Goal: Task Accomplishment & Management: Use online tool/utility

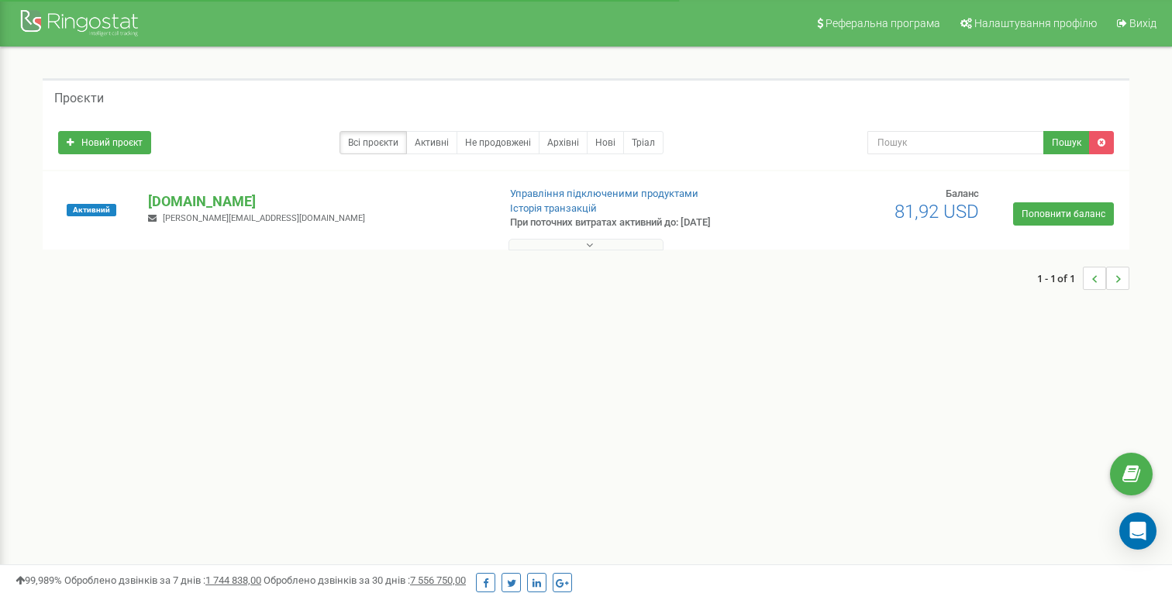
click at [566, 246] on button at bounding box center [585, 245] width 155 height 12
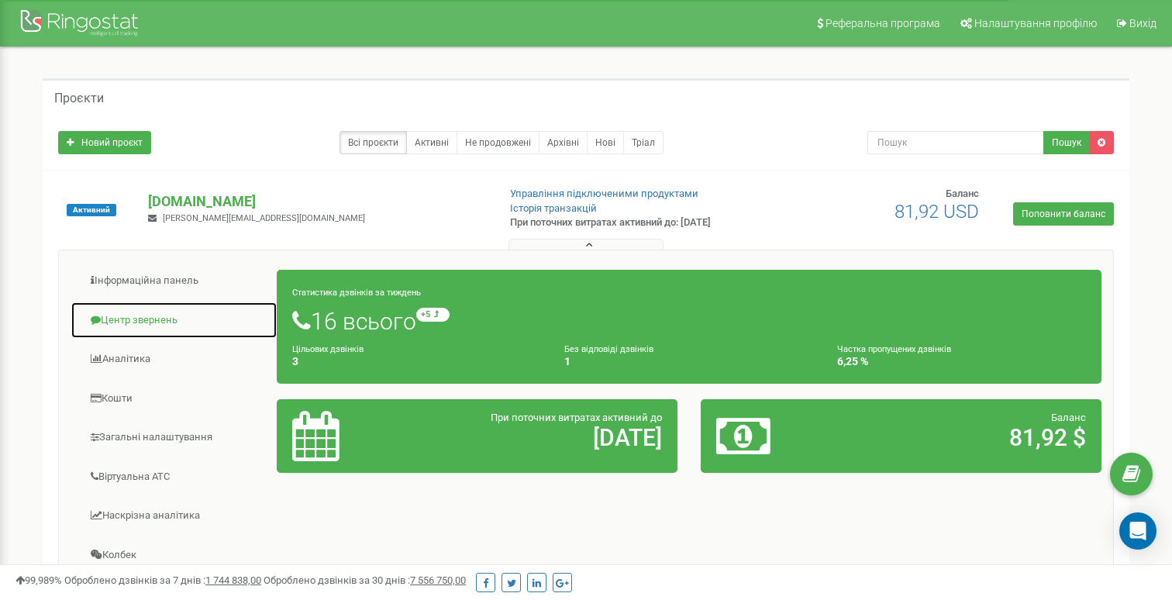
click at [122, 322] on link "Центр звернень" at bounding box center [174, 320] width 207 height 38
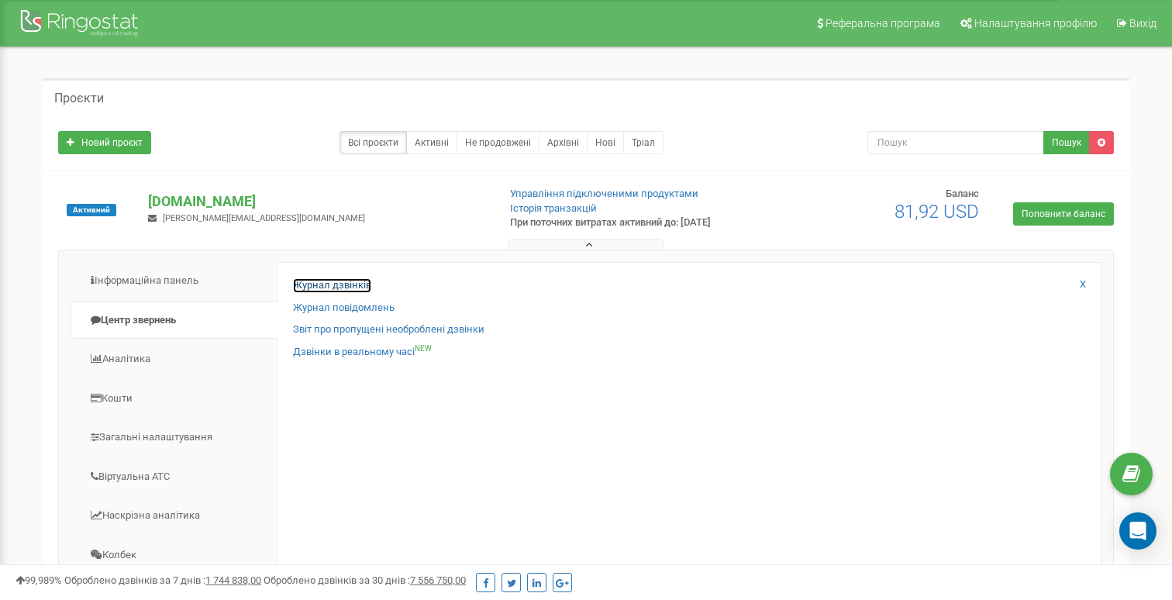
click at [342, 286] on link "Журнал дзвінків" at bounding box center [332, 285] width 78 height 15
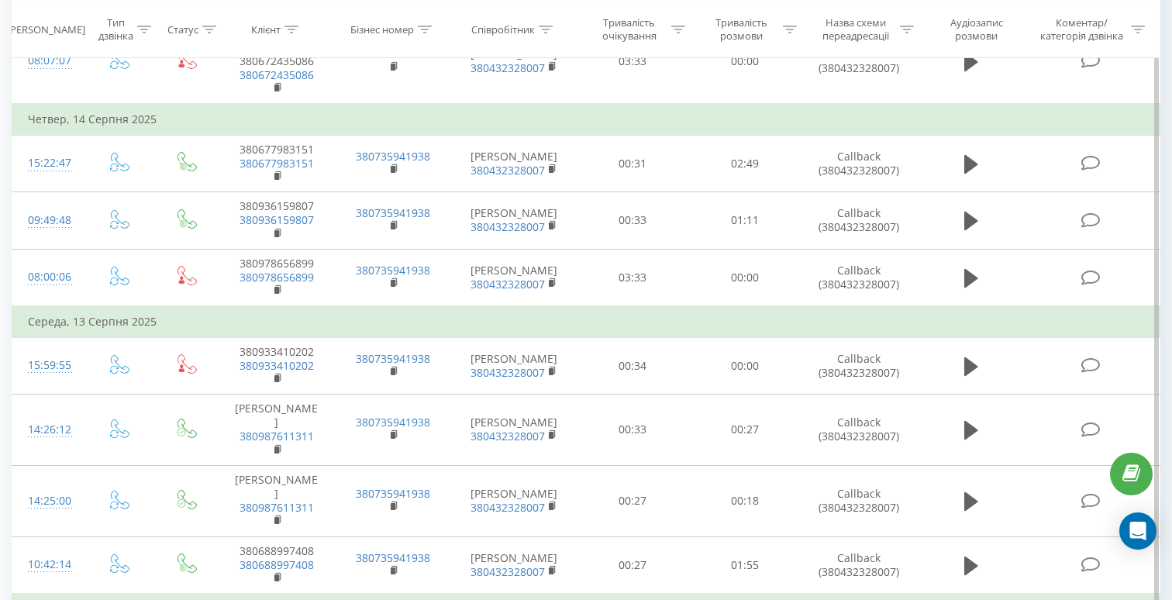
scroll to position [1550, 0]
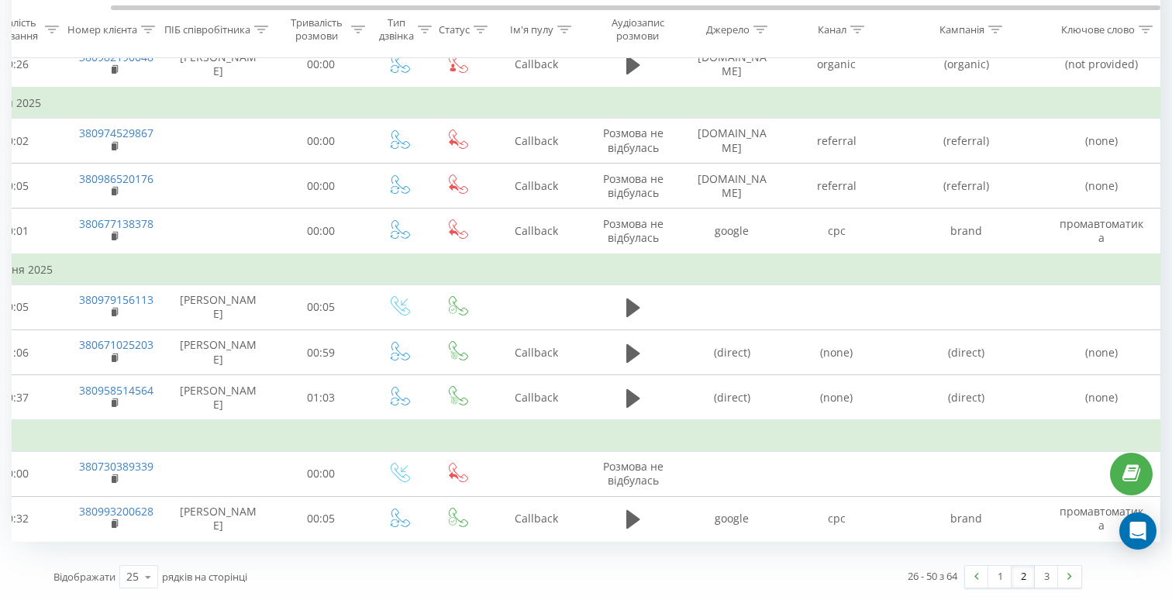
scroll to position [1127, 0]
click at [1022, 580] on link "2" at bounding box center [1022, 578] width 23 height 22
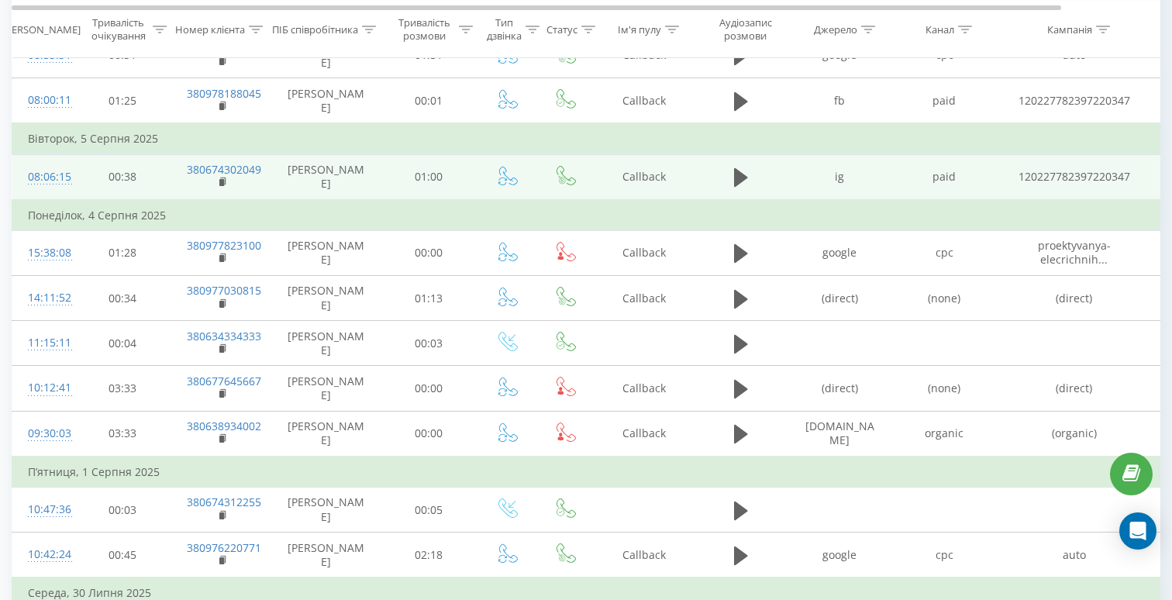
scroll to position [326, 0]
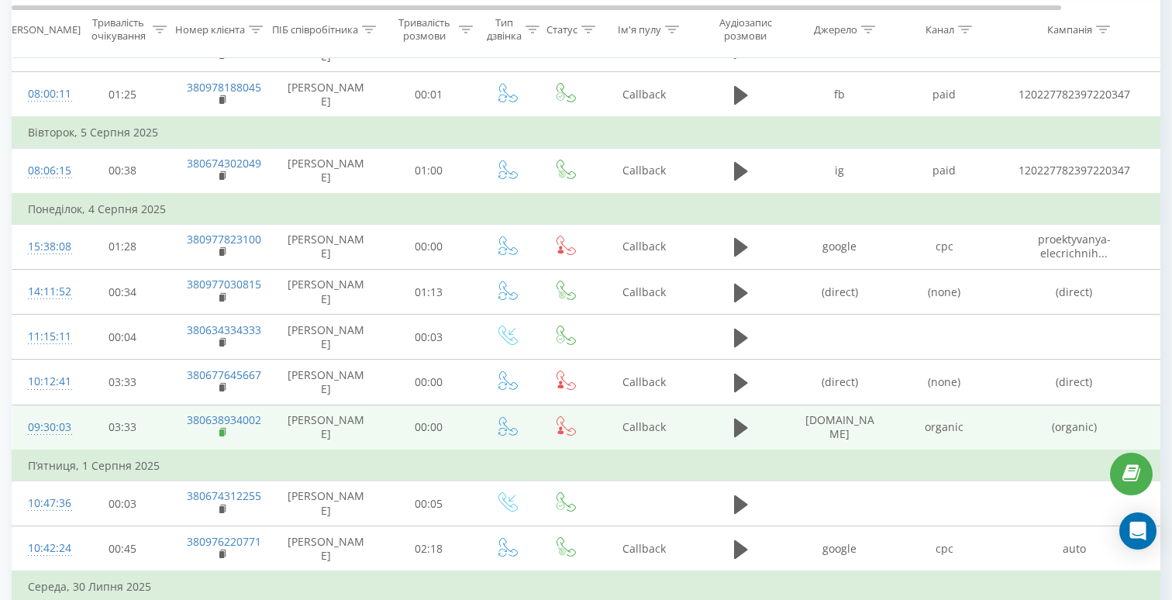
click at [220, 435] on rect at bounding box center [221, 432] width 5 height 7
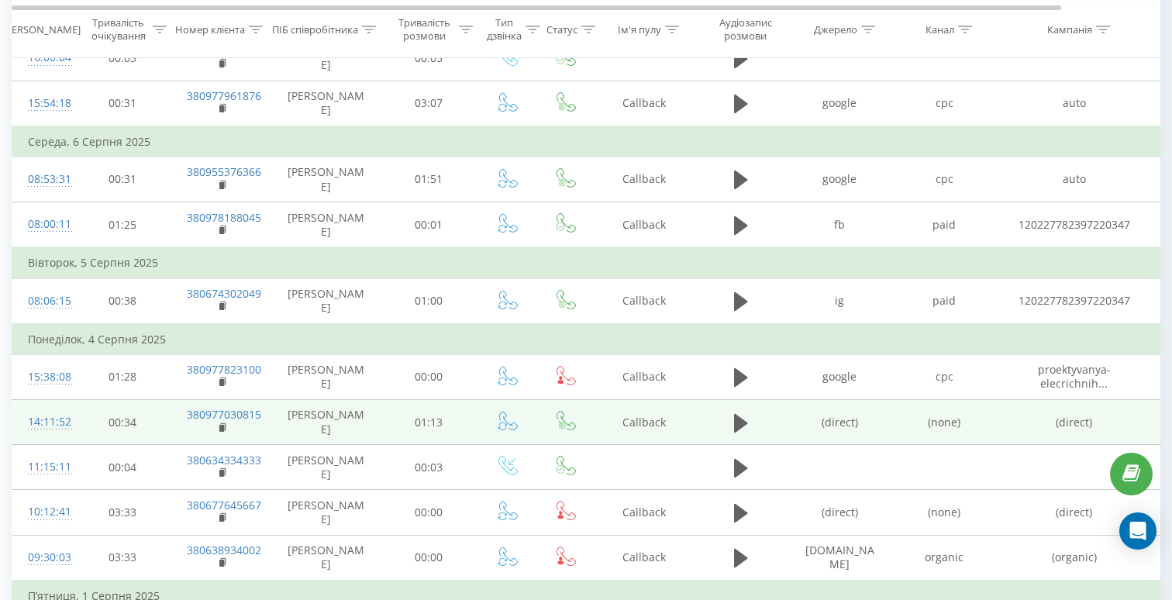
scroll to position [235, 0]
